Goal: Check status: Check status

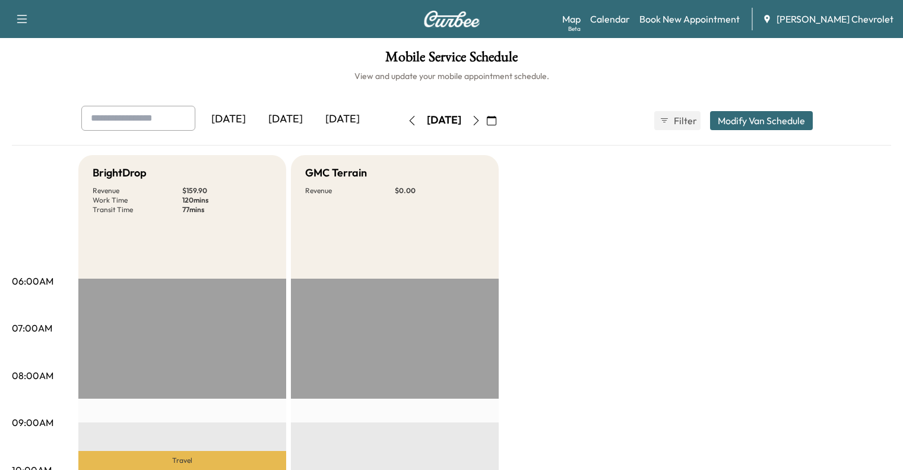
scroll to position [166, 0]
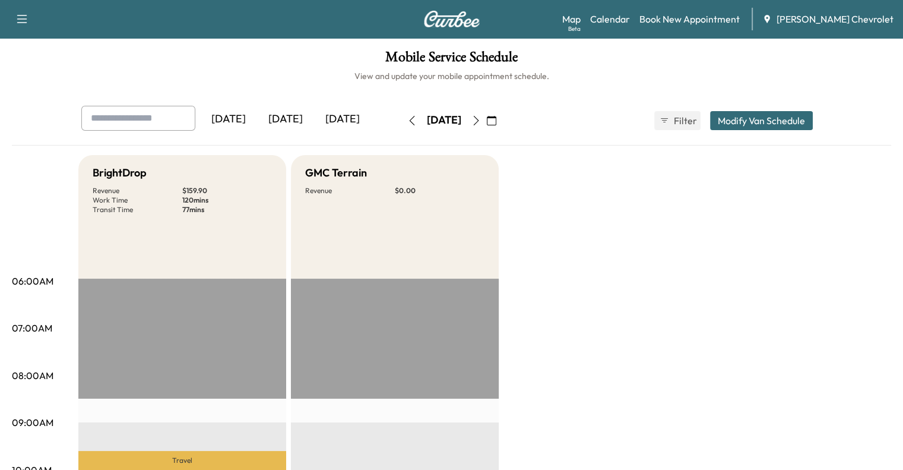
click at [502, 126] on button "button" at bounding box center [492, 120] width 20 height 19
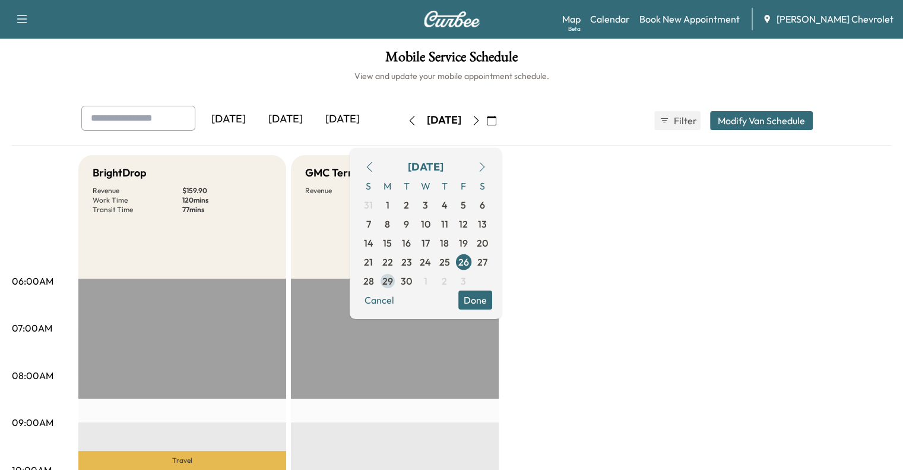
click at [393, 277] on span "29" at bounding box center [388, 281] width 11 height 14
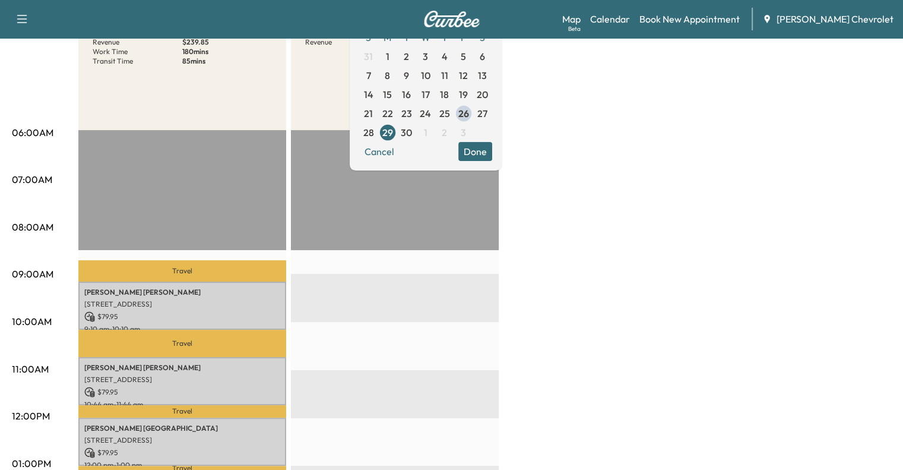
scroll to position [147, 0]
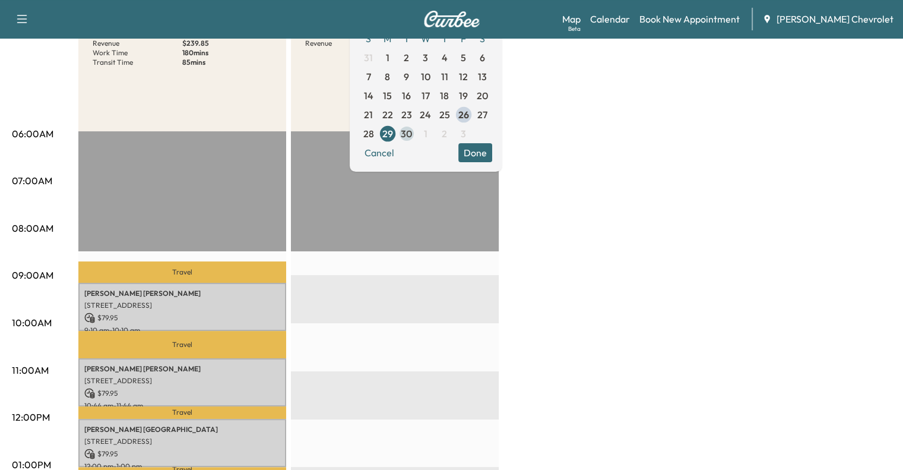
click at [412, 135] on span "30" at bounding box center [406, 134] width 11 height 14
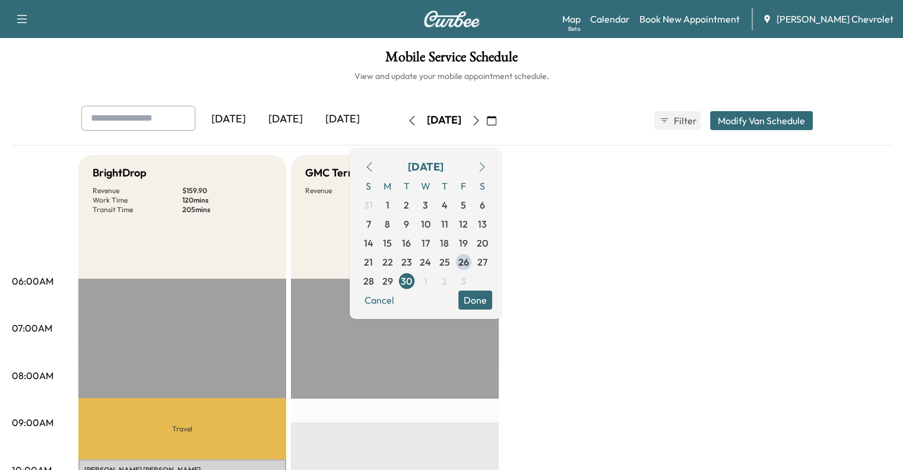
click at [314, 258] on div "GMC Terrain Revenue $ 0.00" at bounding box center [395, 217] width 208 height 124
click at [400, 301] on button "Cancel" at bounding box center [379, 299] width 40 height 19
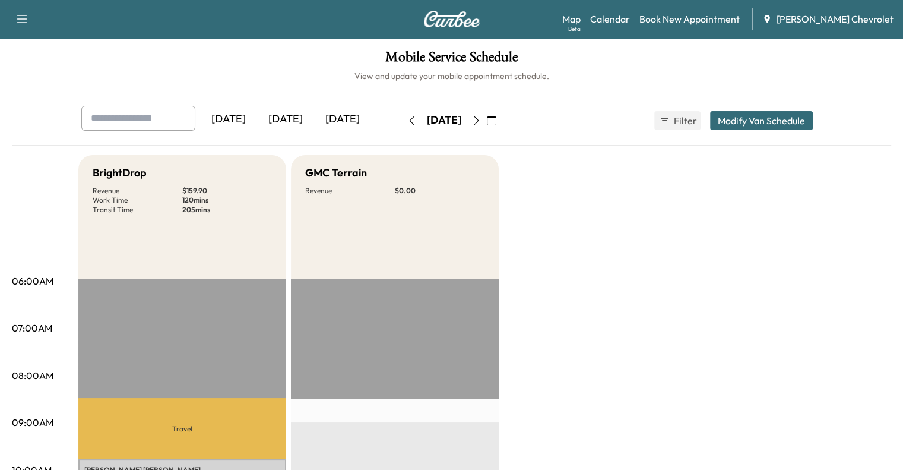
click at [481, 123] on icon "button" at bounding box center [477, 121] width 10 height 10
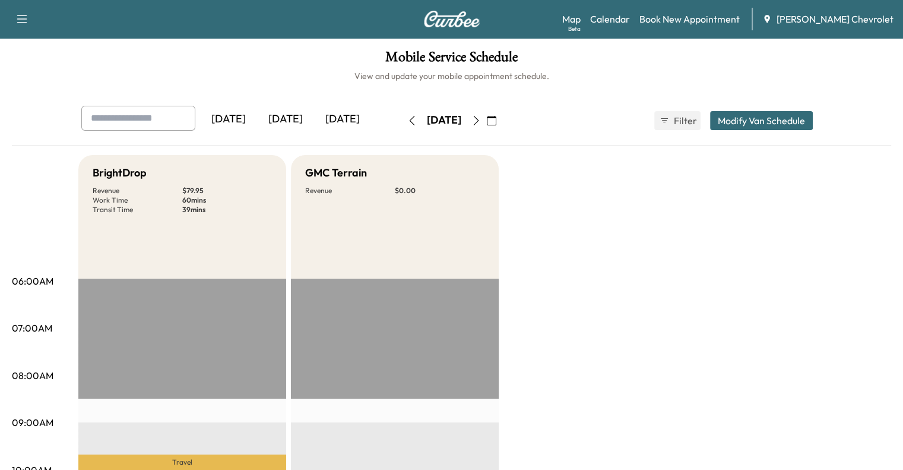
click at [257, 128] on div "[DATE]" at bounding box center [285, 119] width 57 height 27
